Goal: Information Seeking & Learning: Learn about a topic

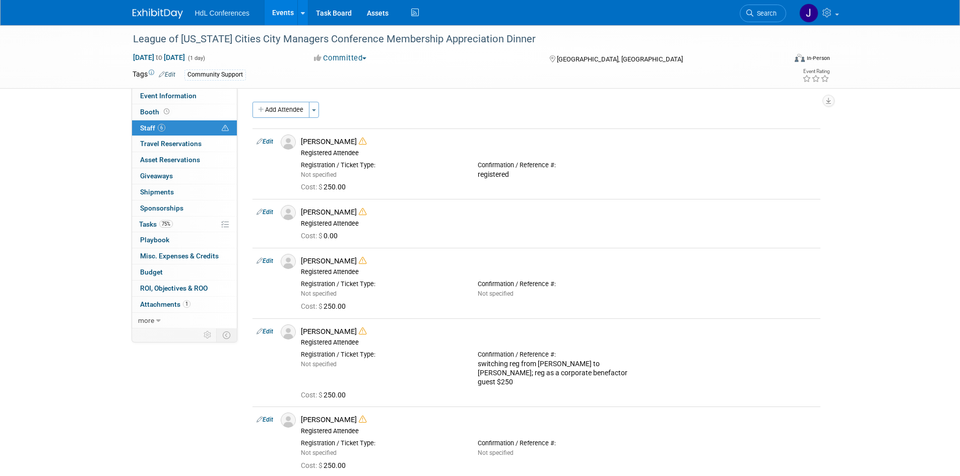
click at [146, 5] on link at bounding box center [164, 9] width 62 height 8
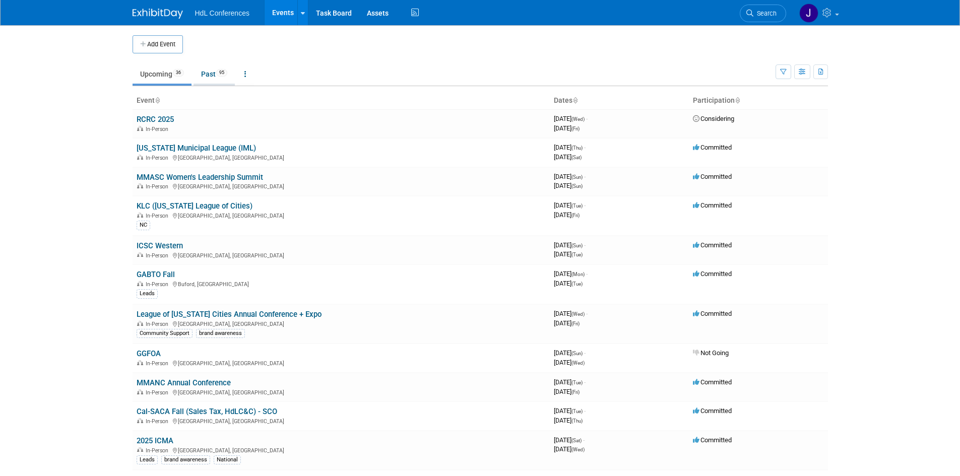
click at [226, 75] on span "95" at bounding box center [221, 73] width 11 height 8
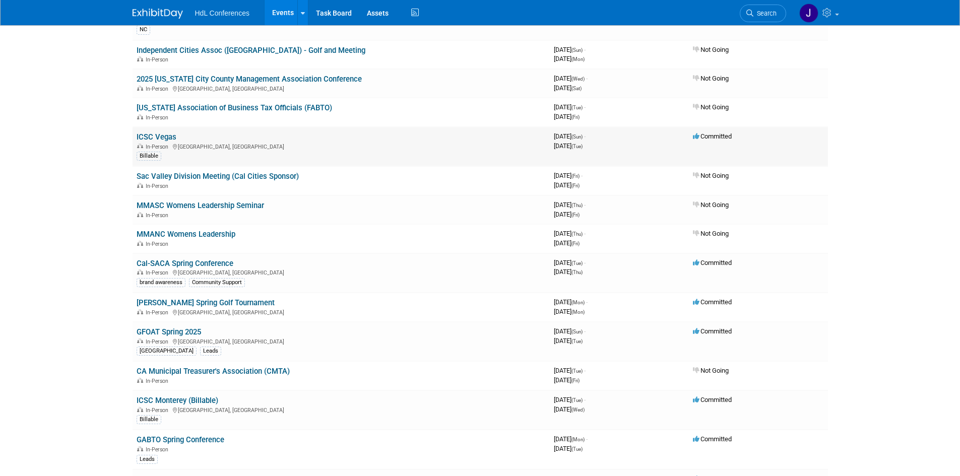
scroll to position [252, 0]
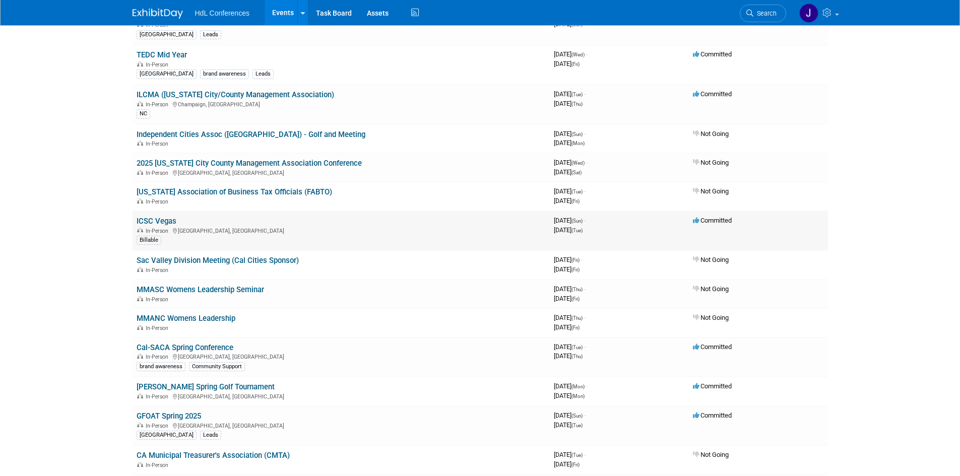
drag, startPoint x: 166, startPoint y: 215, endPoint x: 169, endPoint y: 222, distance: 7.7
click at [167, 216] on td "ICSC Vegas In-Person Las Vegas, NV Billable" at bounding box center [341, 231] width 417 height 40
click at [169, 222] on link "ICSC Vegas" at bounding box center [157, 221] width 40 height 9
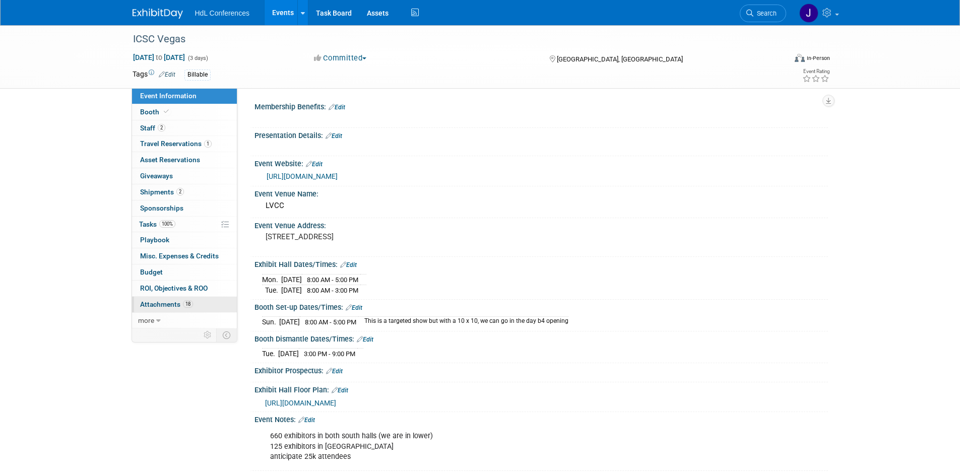
click at [161, 303] on span "Attachments 18" at bounding box center [166, 304] width 53 height 8
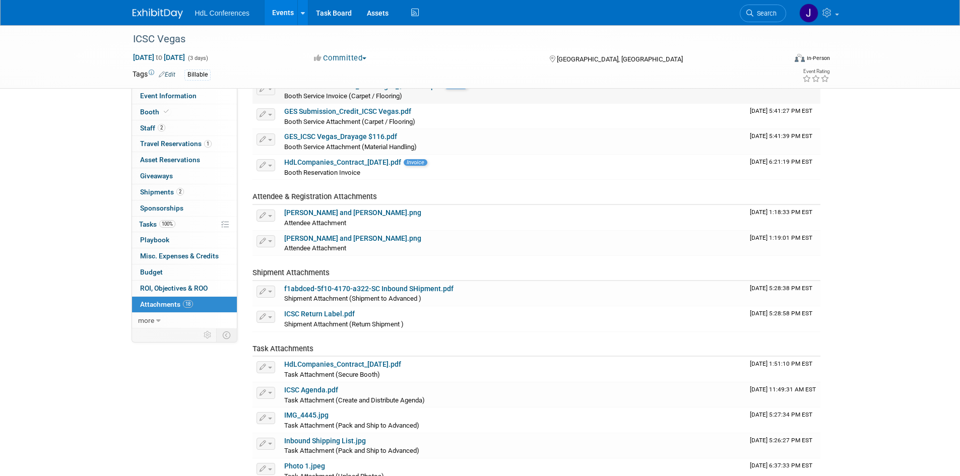
scroll to position [101, 0]
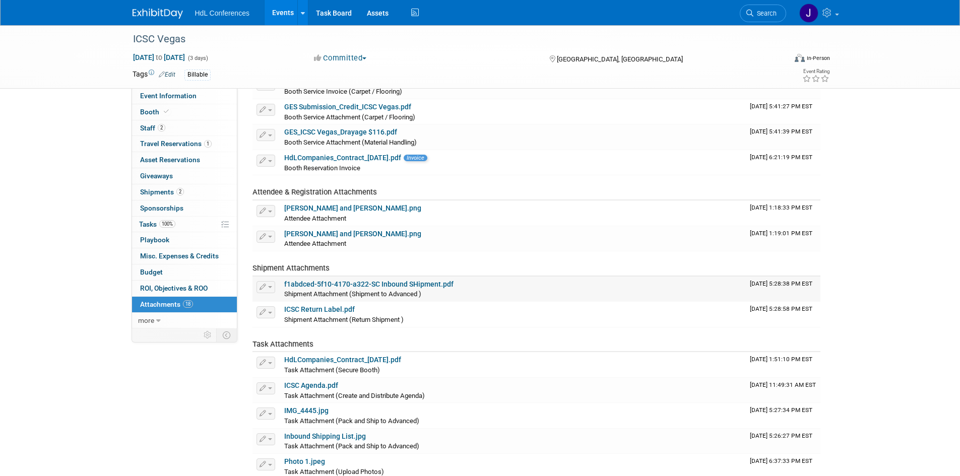
click at [337, 281] on link "f1abdced-5f10-4170-a322-SC Inbound SHipment.pdf" at bounding box center [368, 284] width 169 height 8
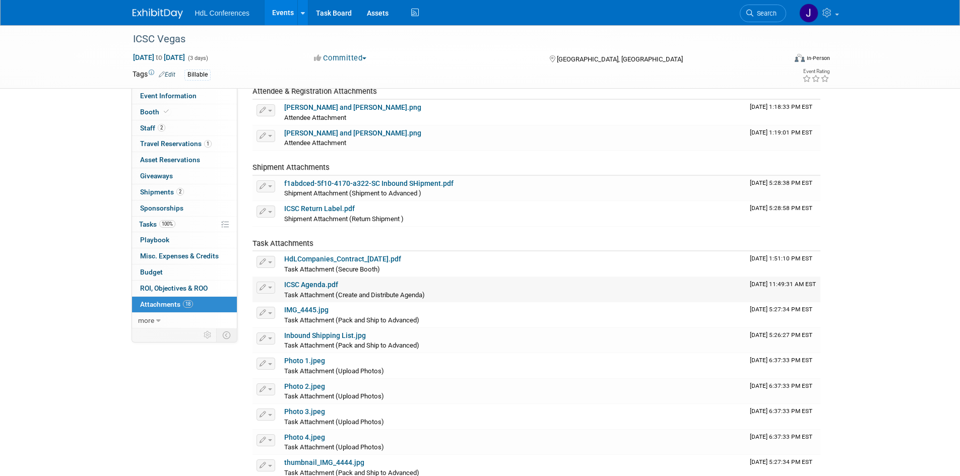
click at [328, 287] on link "ICSC Agenda.pdf" at bounding box center [311, 285] width 54 height 8
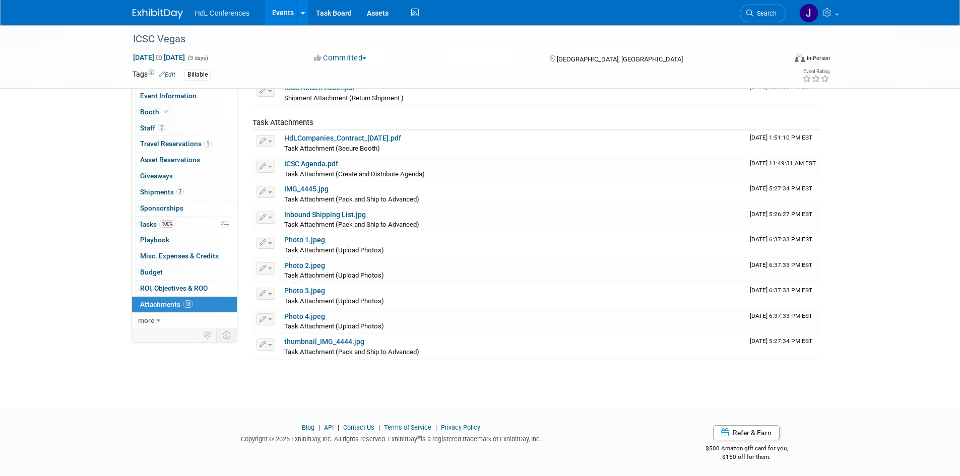
scroll to position [325, 0]
click at [322, 214] on link "Inbound Shipping List.jpg" at bounding box center [325, 212] width 82 height 8
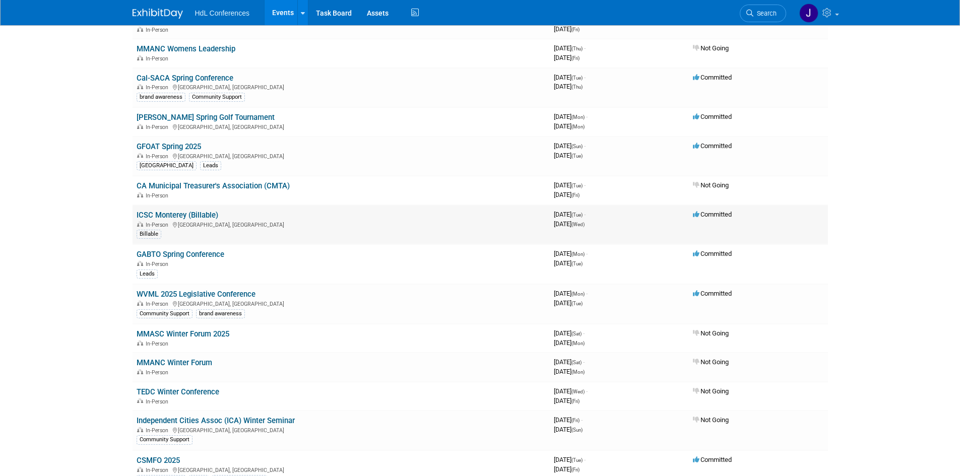
scroll to position [504, 0]
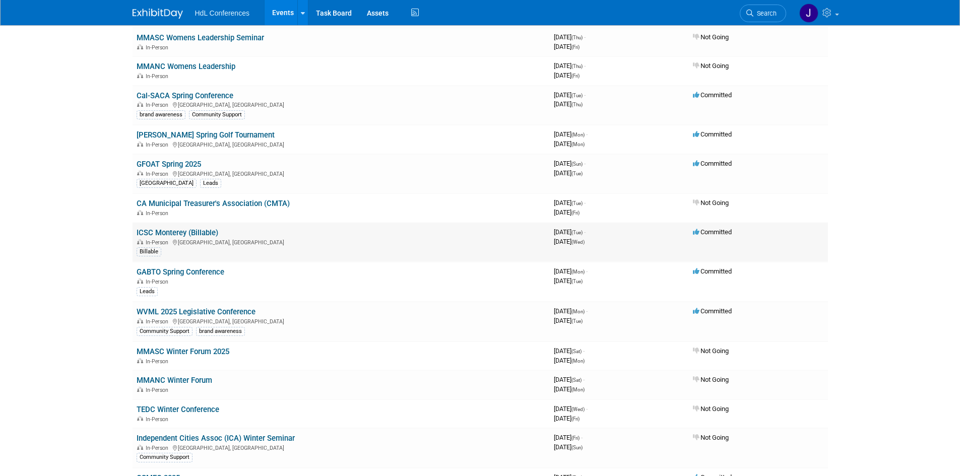
click at [174, 233] on link "ICSC Monterey (Billable)" at bounding box center [178, 232] width 82 height 9
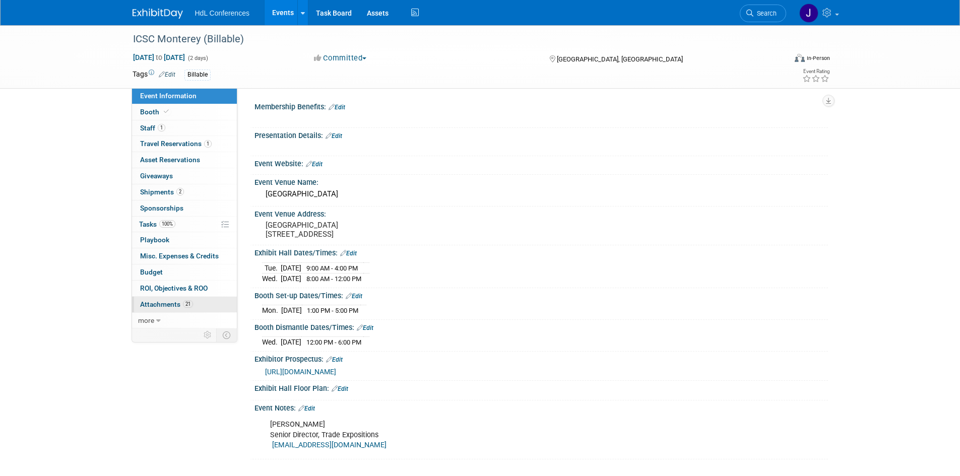
click at [176, 306] on span "Attachments 21" at bounding box center [166, 304] width 53 height 8
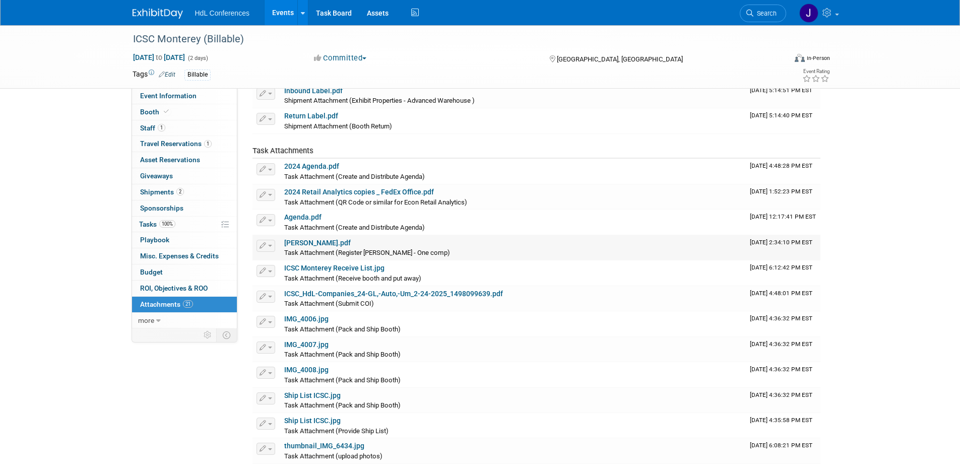
scroll to position [302, 0]
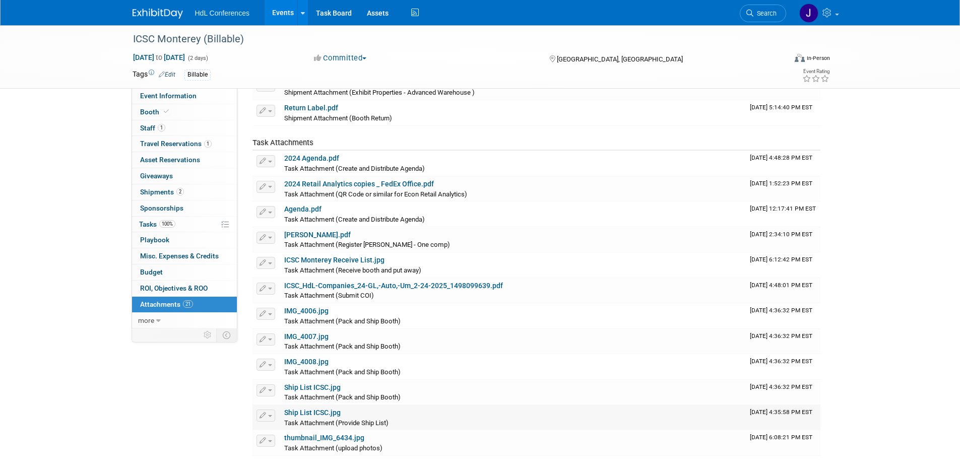
click at [300, 412] on link "Ship List ICSC.jpg" at bounding box center [312, 413] width 56 height 8
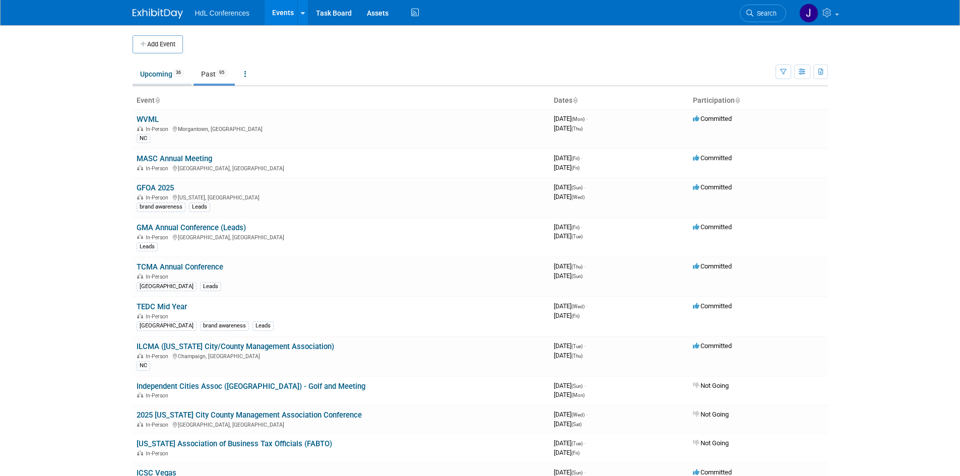
click at [149, 77] on link "Upcoming 36" at bounding box center [162, 74] width 59 height 19
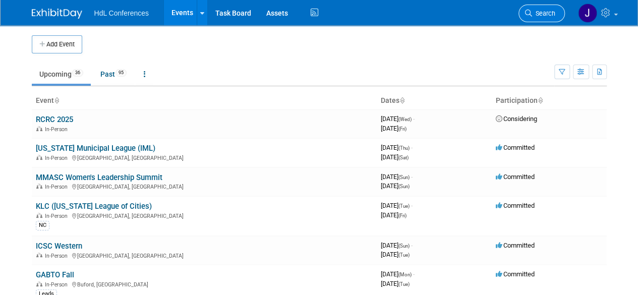
click at [542, 17] on span "Search" at bounding box center [543, 14] width 23 height 8
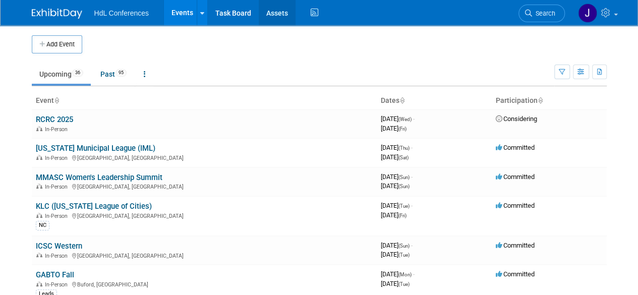
click at [273, 13] on link "Assets" at bounding box center [277, 12] width 37 height 25
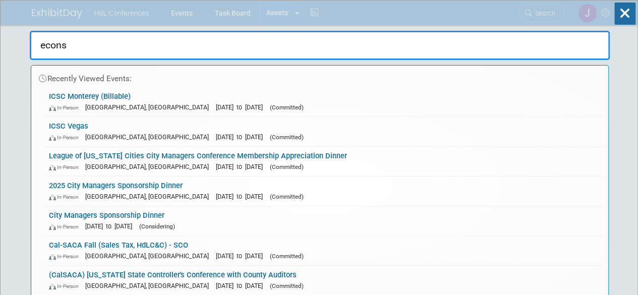
type input "econs"
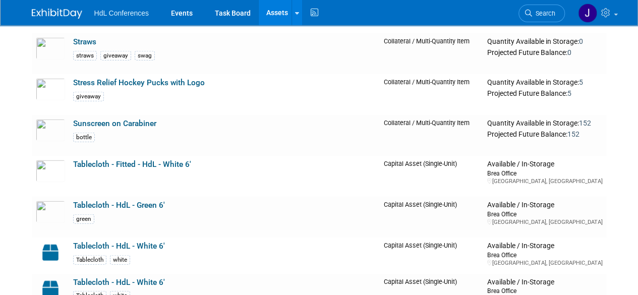
scroll to position [3358, 0]
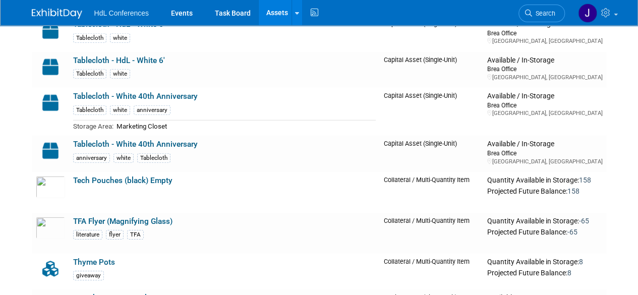
click at [114, 13] on span "HdL Conferences" at bounding box center [121, 13] width 54 height 8
click at [47, 19] on div "HdL Conferences Events Task Board Assets New Asset Search Assets Bulk Upload As…" at bounding box center [319, 12] width 575 height 25
click at [38, 15] on img at bounding box center [57, 14] width 50 height 10
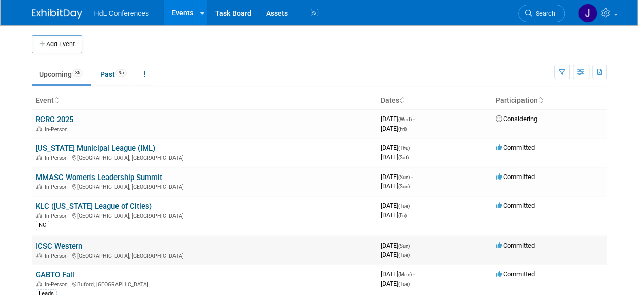
click at [46, 246] on link "ICSC Western" at bounding box center [59, 245] width 46 height 9
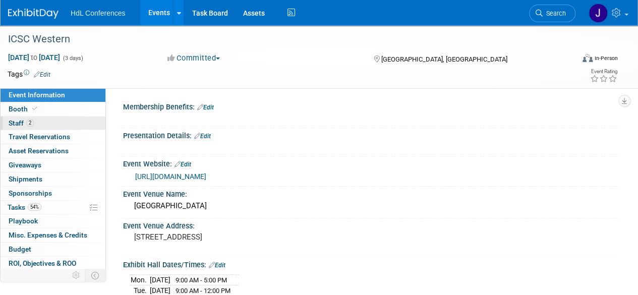
click at [17, 126] on span "Staff 2" at bounding box center [21, 123] width 25 height 8
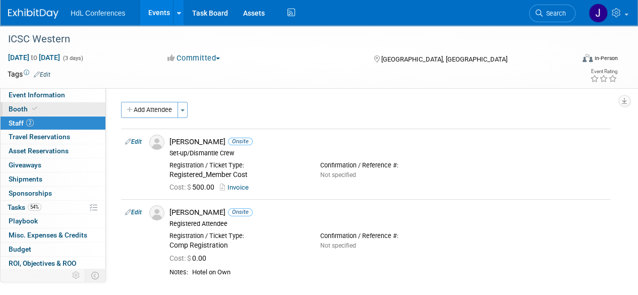
click at [23, 111] on span "Booth" at bounding box center [24, 109] width 31 height 8
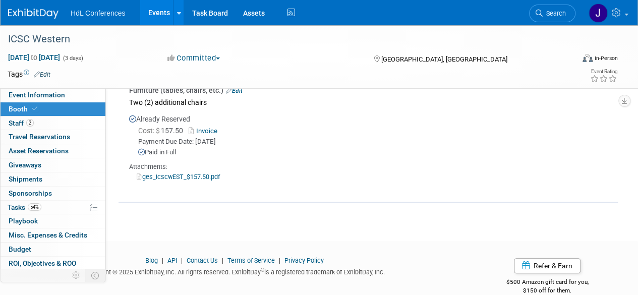
scroll to position [397, 0]
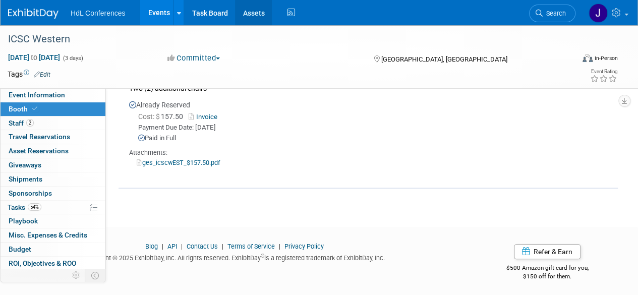
click at [242, 24] on link "Assets" at bounding box center [253, 12] width 37 height 25
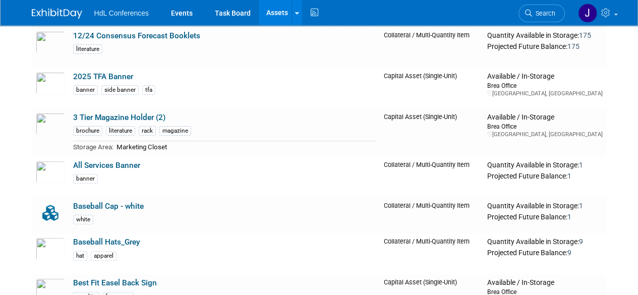
scroll to position [99, 0]
click at [66, 10] on img at bounding box center [57, 14] width 50 height 10
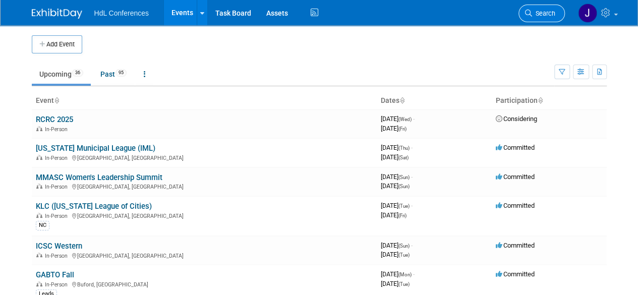
click at [529, 13] on icon at bounding box center [528, 13] width 7 height 7
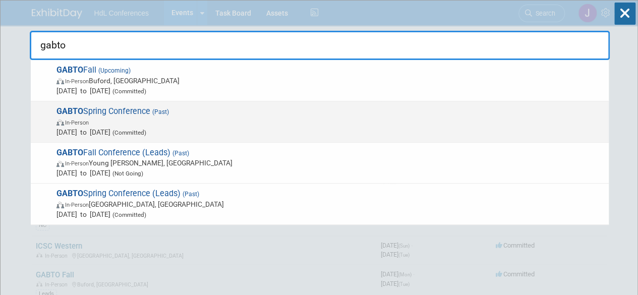
type input "gabto"
click at [378, 104] on div "GABTO Spring Conference (Past) In-Person [DATE] to [DATE] (Committed)" at bounding box center [320, 121] width 578 height 41
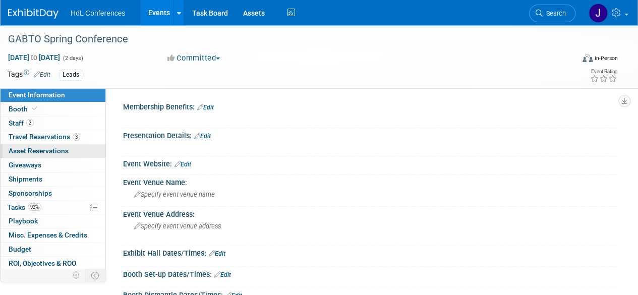
scroll to position [27, 0]
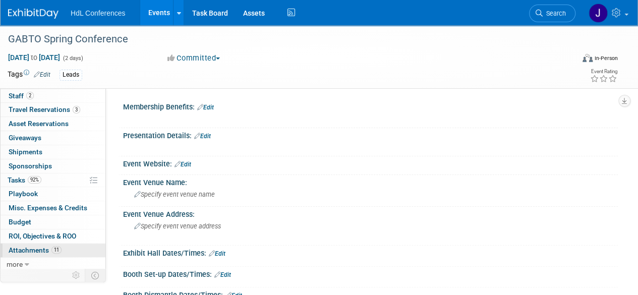
click at [57, 251] on span "11" at bounding box center [56, 250] width 10 height 8
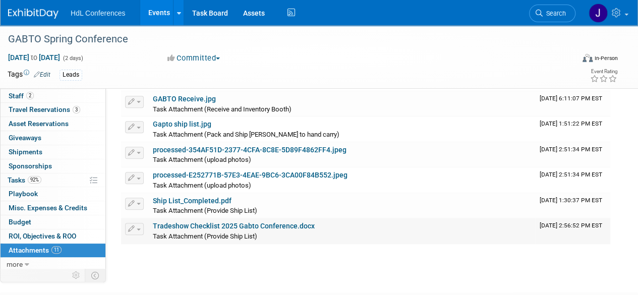
scroll to position [235, 0]
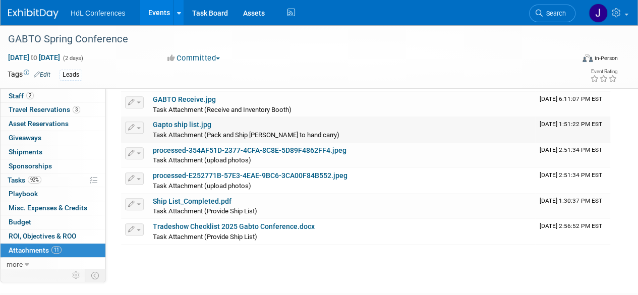
click at [186, 120] on link "Gapto ship list.jpg" at bounding box center [182, 124] width 58 height 8
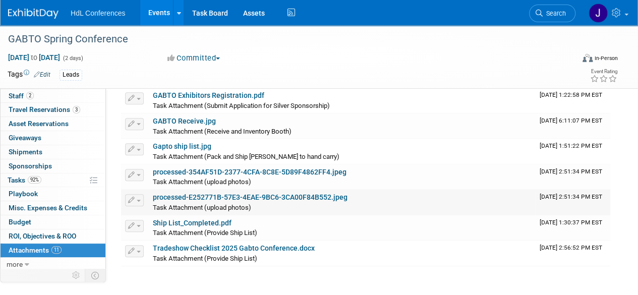
scroll to position [212, 0]
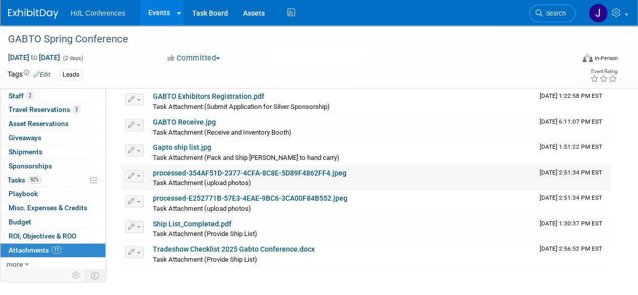
click at [195, 169] on link "processed-354AF51D-2377-4CFA-8C8E-5D89F4862FF4.jpeg" at bounding box center [250, 173] width 194 height 8
click at [259, 9] on link "Assets" at bounding box center [253, 12] width 37 height 25
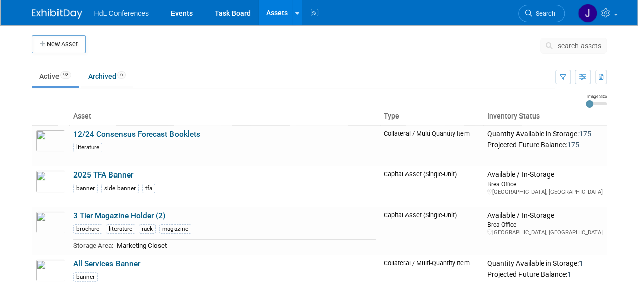
click at [67, 13] on img at bounding box center [57, 14] width 50 height 10
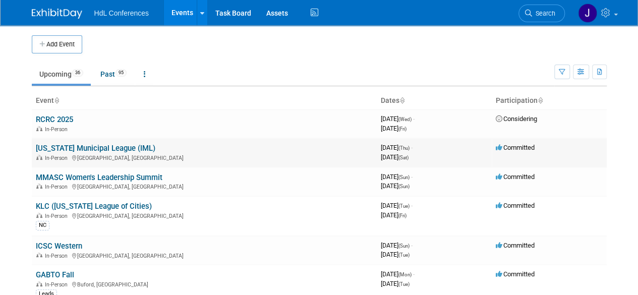
click at [73, 153] on div "In-Person Chicago, IL" at bounding box center [204, 157] width 337 height 8
click at [70, 148] on link "[US_STATE] Municipal League (IML)" at bounding box center [95, 148] width 119 height 9
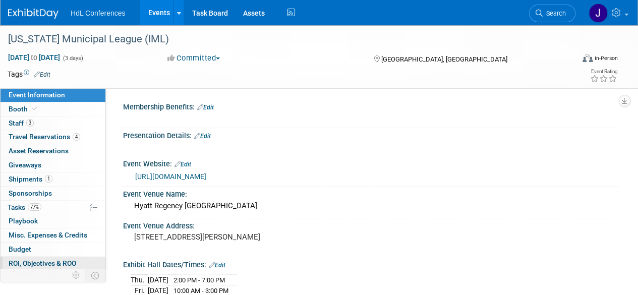
scroll to position [27, 0]
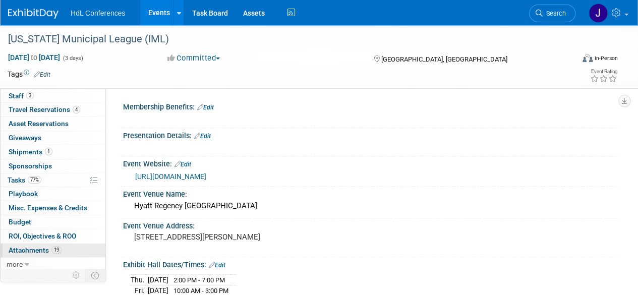
click at [44, 247] on span "Attachments 19" at bounding box center [35, 250] width 53 height 8
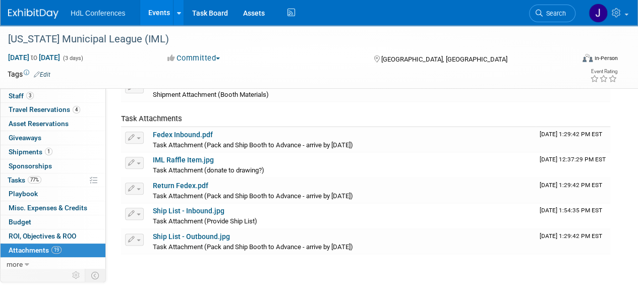
scroll to position [503, 0]
click at [204, 212] on link "Ship List - Inbound.jpg" at bounding box center [189, 211] width 72 height 8
click at [231, 11] on link "Task Board" at bounding box center [209, 12] width 51 height 25
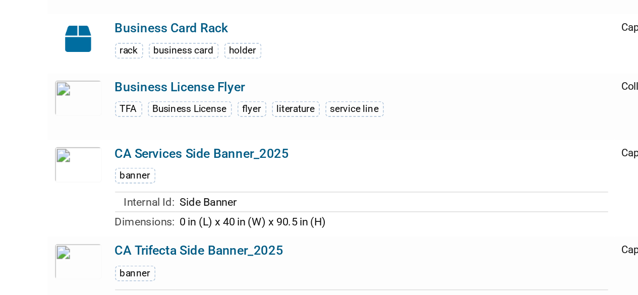
scroll to position [905, 0]
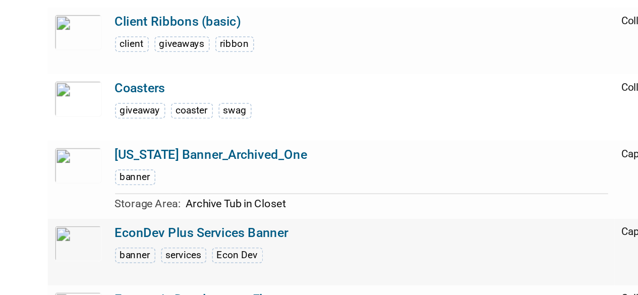
click at [107, 253] on link "EconDev Plus Services Banner" at bounding box center [126, 256] width 106 height 9
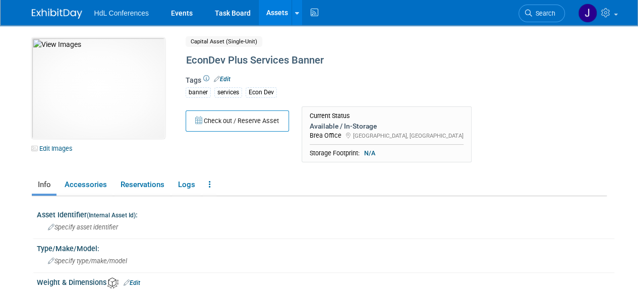
click at [49, 9] on img at bounding box center [57, 14] width 50 height 10
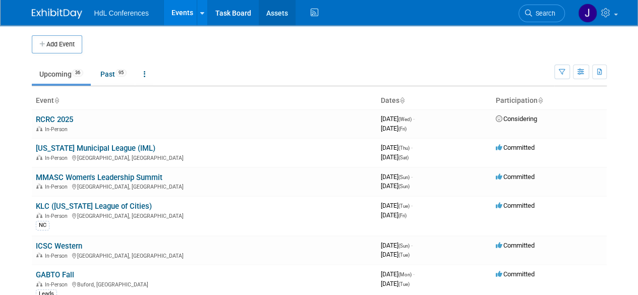
click at [272, 11] on link "Assets" at bounding box center [277, 12] width 37 height 25
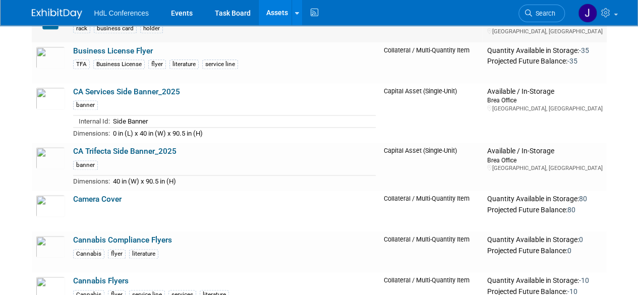
scroll to position [3610, 0]
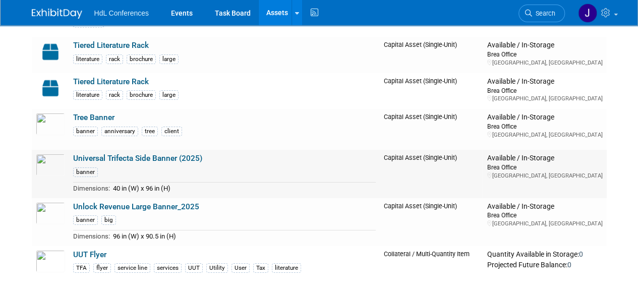
click at [180, 154] on link "Universal Trifecta Side Banner (2025)" at bounding box center [137, 158] width 129 height 9
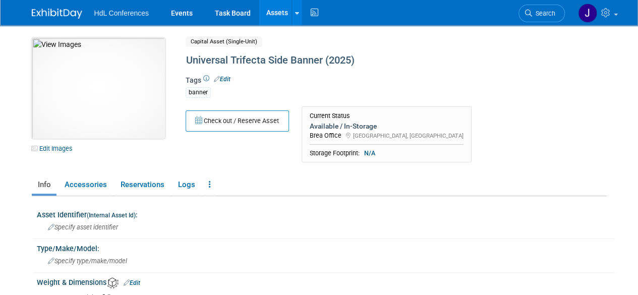
click at [106, 51] on img at bounding box center [98, 88] width 133 height 101
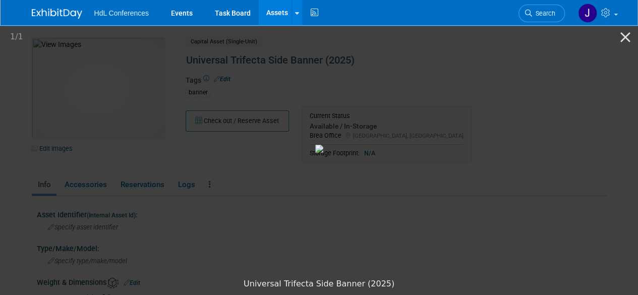
drag, startPoint x: 356, startPoint y: 162, endPoint x: 308, endPoint y: 83, distance: 91.8
click at [315, 145] on img at bounding box center [319, 149] width 8 height 8
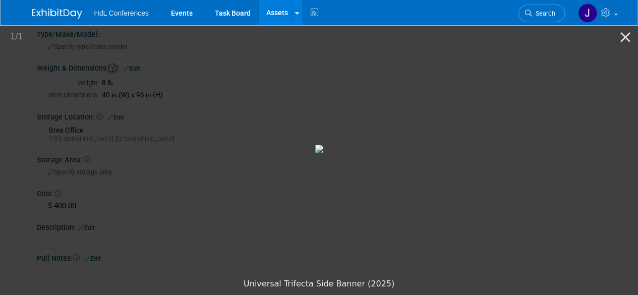
scroll to position [215, 0]
click at [506, 168] on picture at bounding box center [319, 148] width 638 height 249
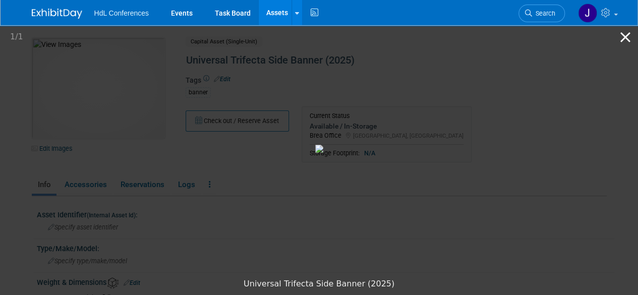
click at [620, 38] on button "Close gallery" at bounding box center [624, 37] width 25 height 24
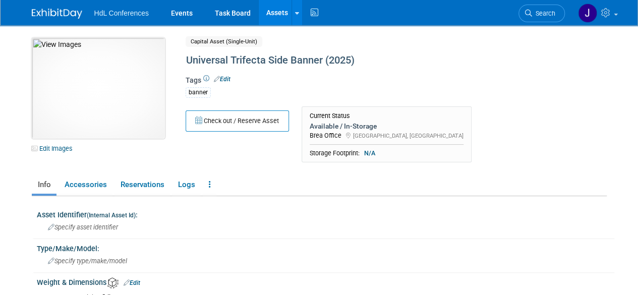
click at [145, 95] on img at bounding box center [98, 88] width 133 height 101
